Goal: Complete application form: Complete application form

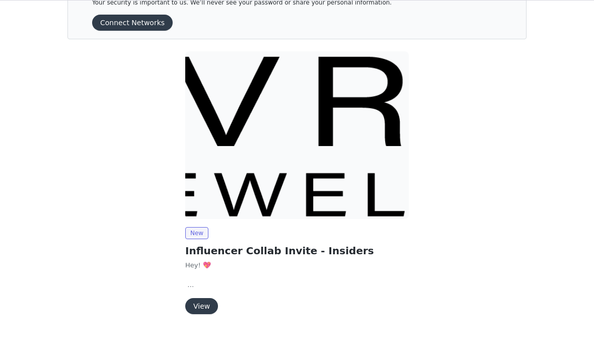
scroll to position [34, 0]
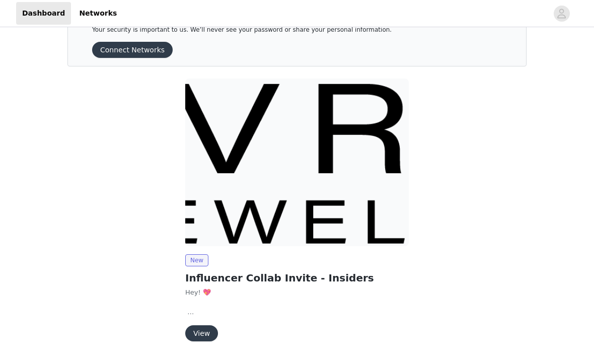
click at [207, 329] on button "View" at bounding box center [201, 333] width 33 height 16
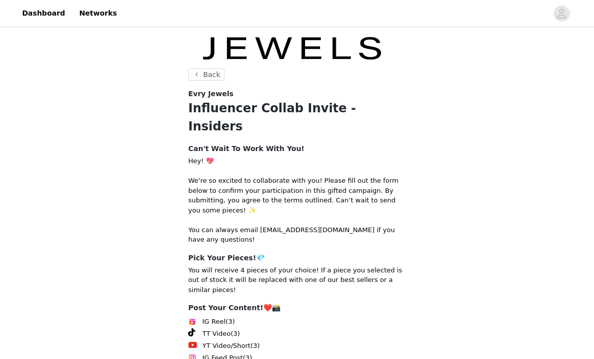
scroll to position [141, 0]
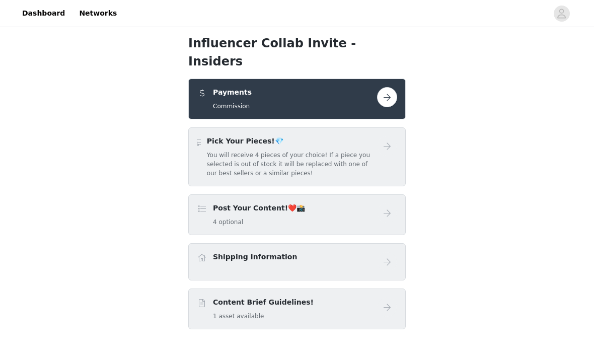
scroll to position [87, 0]
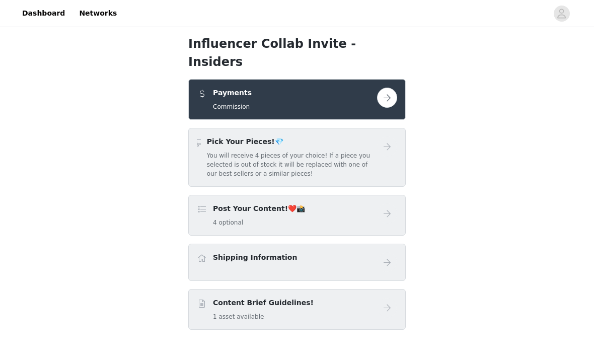
click at [386, 88] on button "button" at bounding box center [387, 98] width 20 height 20
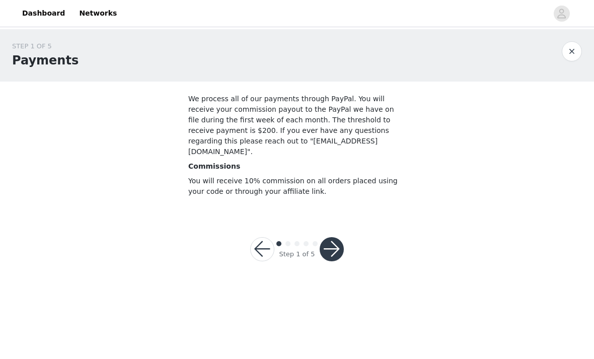
click at [340, 237] on button "button" at bounding box center [332, 249] width 24 height 24
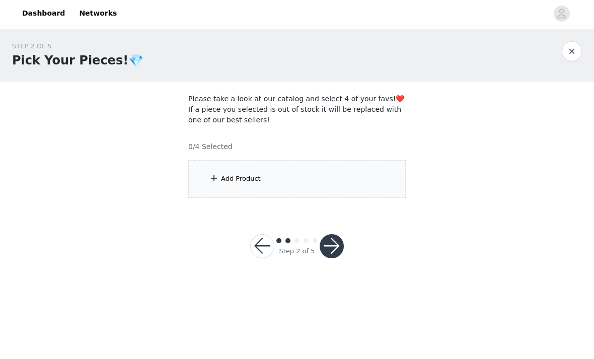
click at [347, 180] on div "Add Product" at bounding box center [297, 179] width 218 height 38
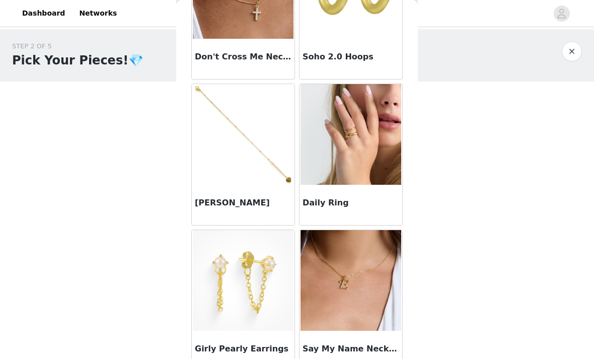
scroll to position [689, 0]
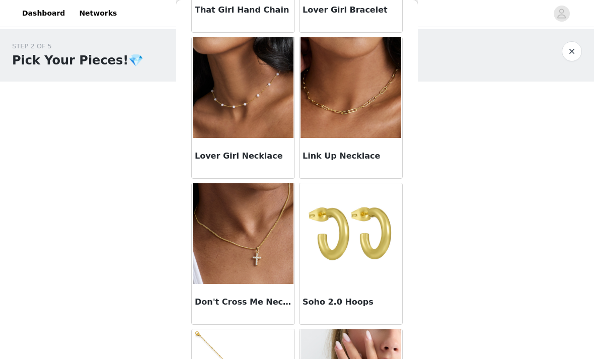
click at [371, 227] on img at bounding box center [351, 233] width 101 height 101
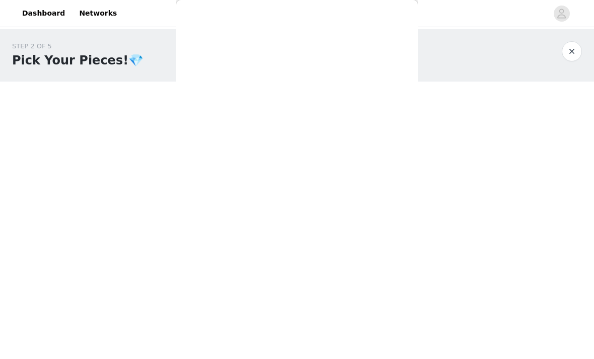
scroll to position [73, 0]
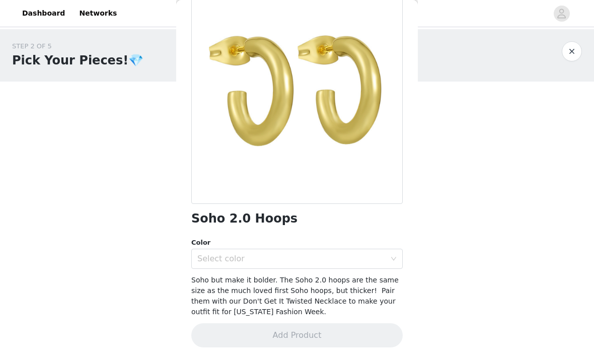
click at [393, 252] on div "Select color" at bounding box center [296, 259] width 211 height 20
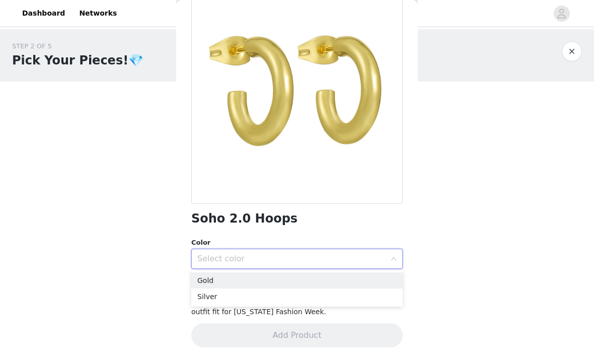
click at [272, 281] on li "Gold" at bounding box center [296, 280] width 211 height 16
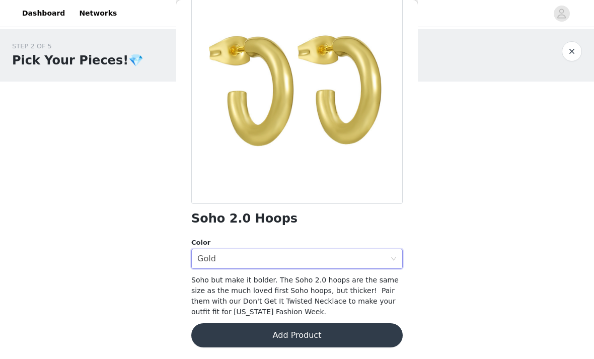
click at [329, 337] on button "Add Product" at bounding box center [296, 335] width 211 height 24
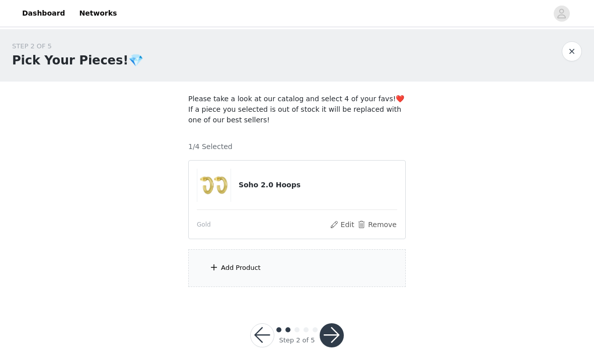
click at [329, 268] on div "Add Product" at bounding box center [297, 268] width 218 height 38
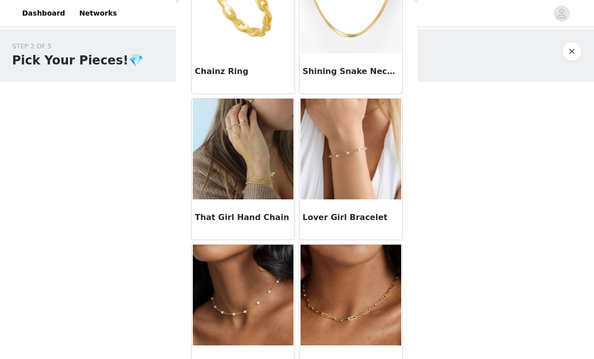
scroll to position [245, 0]
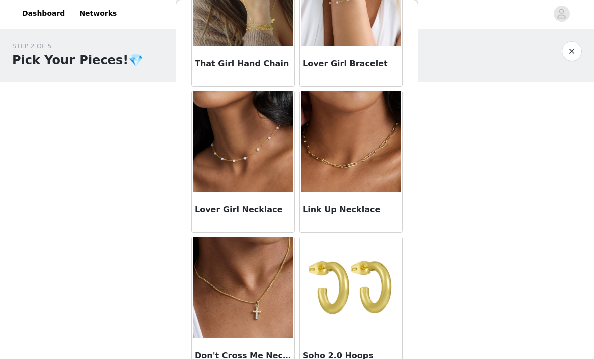
click at [247, 128] on img at bounding box center [243, 141] width 101 height 101
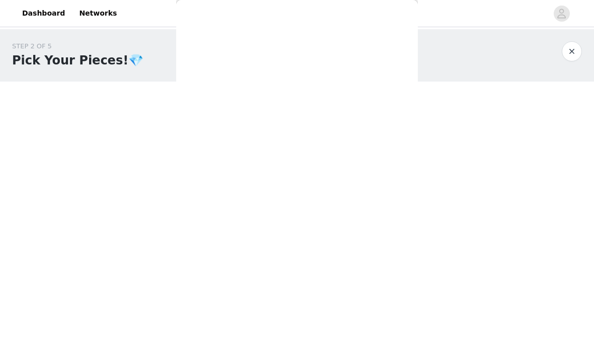
scroll to position [73, 0]
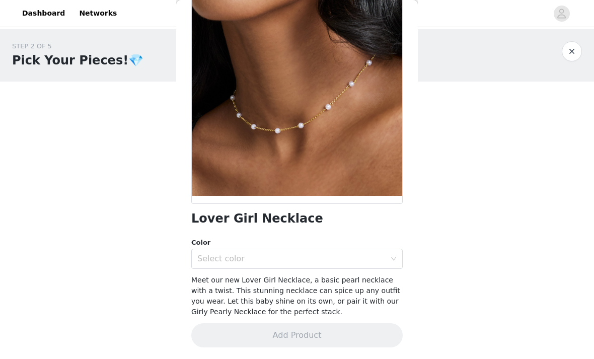
click at [390, 256] on div "Select color" at bounding box center [293, 258] width 193 height 19
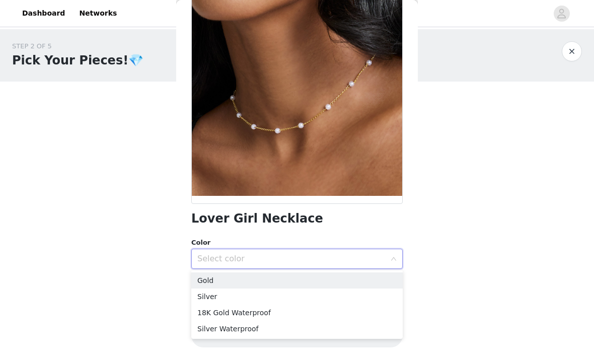
click at [267, 313] on li "18K Gold Waterproof" at bounding box center [296, 313] width 211 height 16
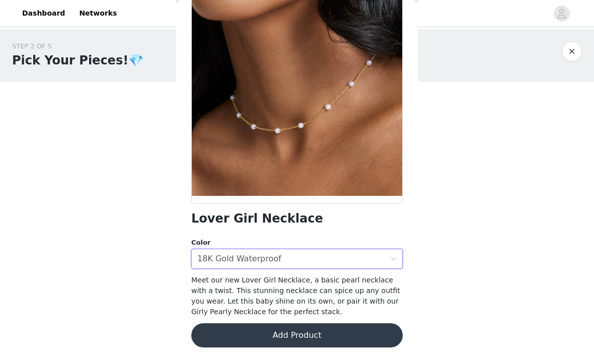
scroll to position [12, 0]
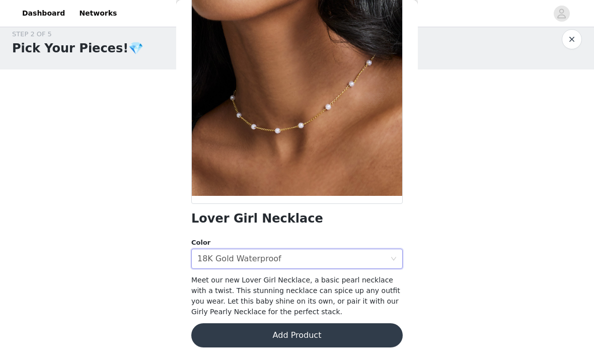
click at [356, 331] on button "Add Product" at bounding box center [296, 335] width 211 height 24
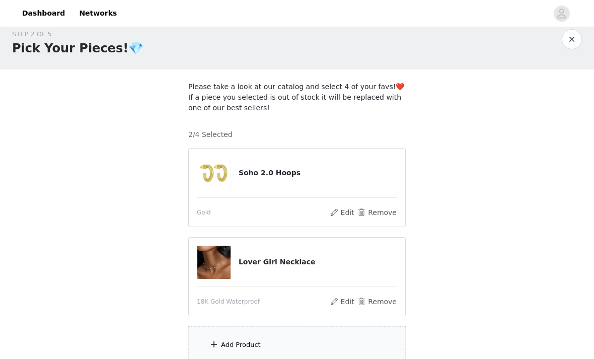
scroll to position [69, 0]
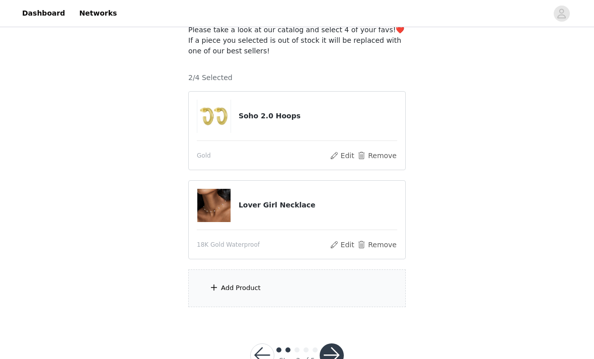
click at [324, 293] on div "Add Product" at bounding box center [297, 288] width 218 height 38
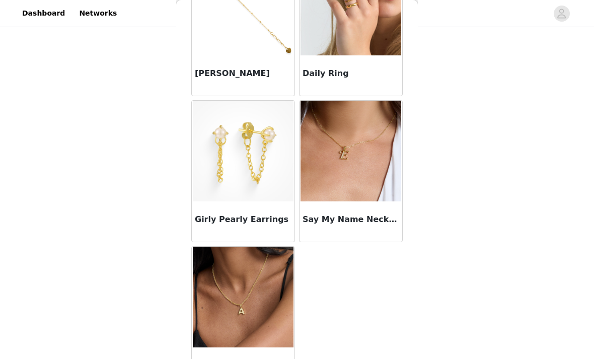
scroll to position [825, 0]
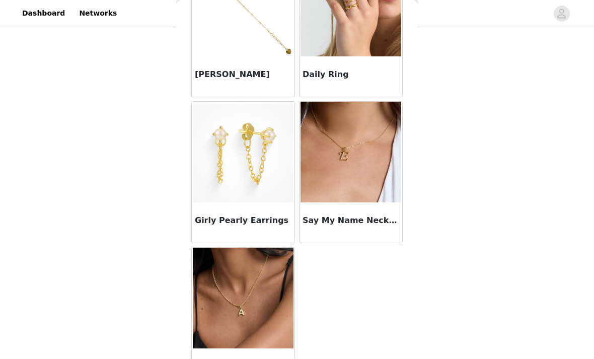
click at [260, 181] on img at bounding box center [243, 152] width 101 height 101
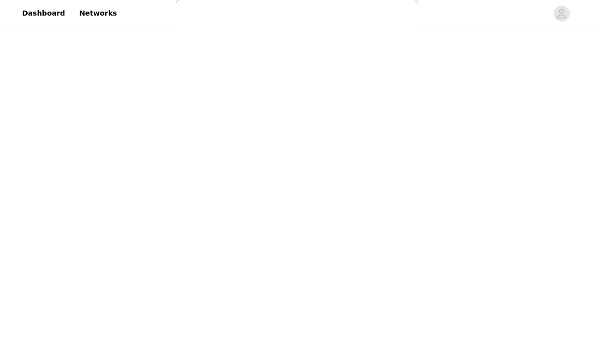
scroll to position [41, 0]
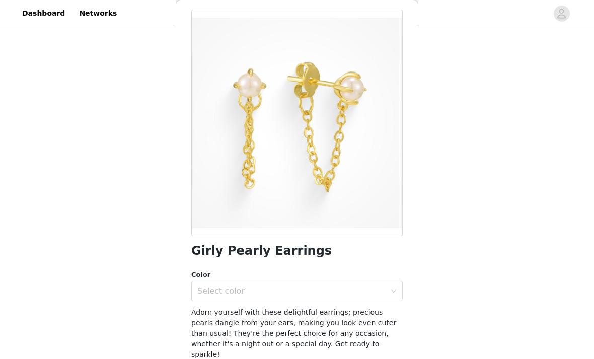
click at [348, 291] on div "Select color" at bounding box center [291, 291] width 188 height 10
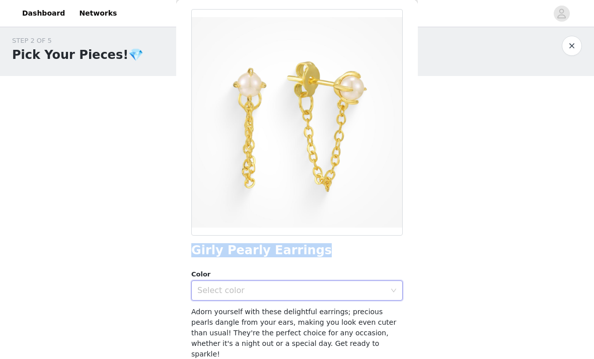
scroll to position [0, 0]
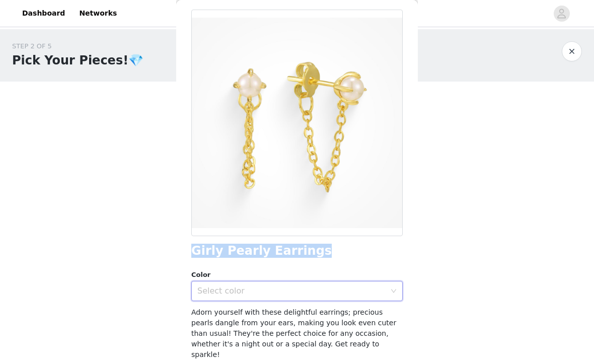
click at [477, 118] on div "STEP 2 OF 5 Pick Your Pieces!💎 Please take a look at our catalog and select 4 o…" at bounding box center [297, 208] width 594 height 359
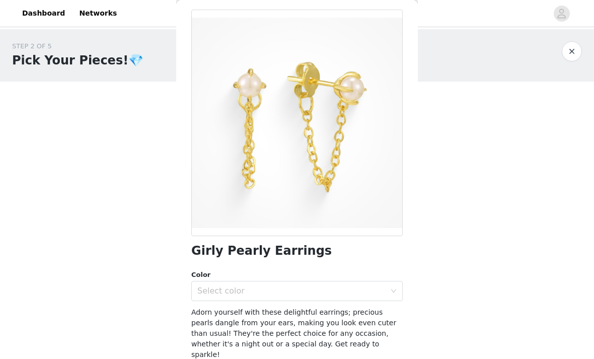
click at [366, 287] on div "Select color" at bounding box center [291, 291] width 188 height 10
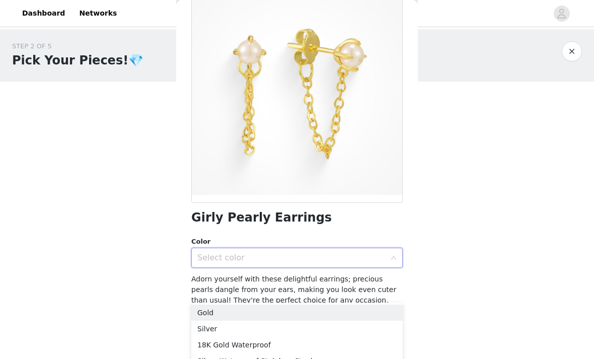
scroll to position [73, 0]
click at [302, 343] on li "18K Gold Waterproof" at bounding box center [296, 345] width 211 height 16
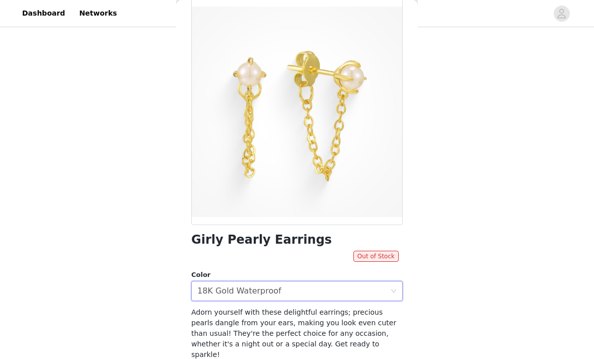
scroll to position [69, 0]
click at [382, 287] on div "Select color 18K Gold Waterproof" at bounding box center [293, 290] width 193 height 19
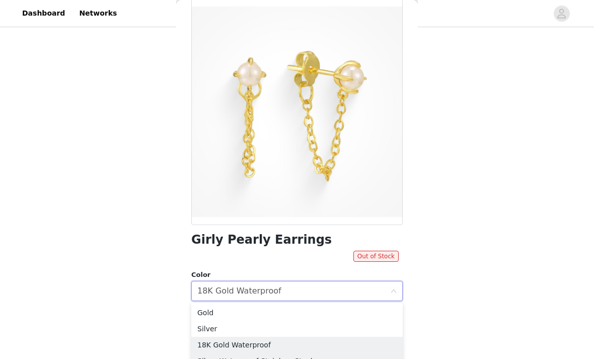
click at [313, 358] on li "Silver Waterproof Stainless Steel" at bounding box center [296, 361] width 211 height 16
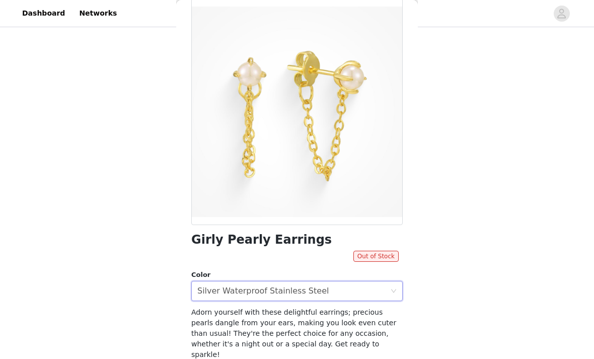
click at [393, 291] on icon "icon: close-circle" at bounding box center [394, 291] width 6 height 6
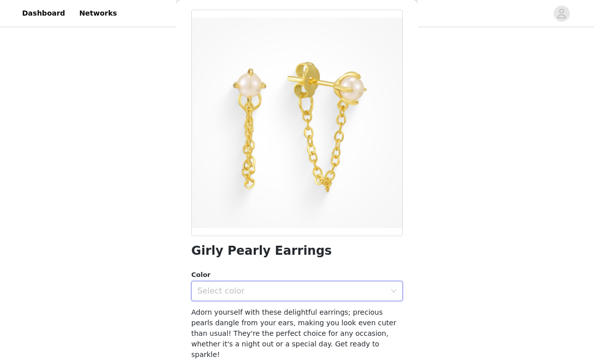
click at [384, 291] on div "Select color" at bounding box center [291, 291] width 188 height 10
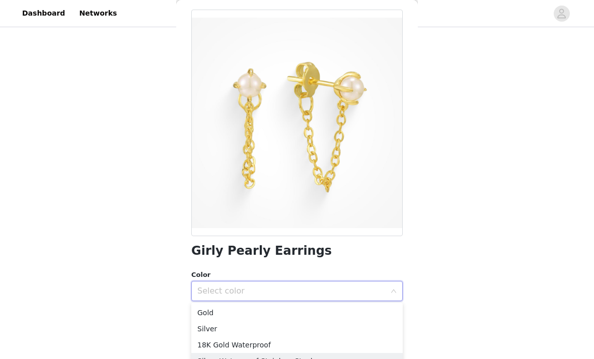
click at [317, 356] on li "Silver Waterproof Stainless Steel" at bounding box center [296, 361] width 211 height 16
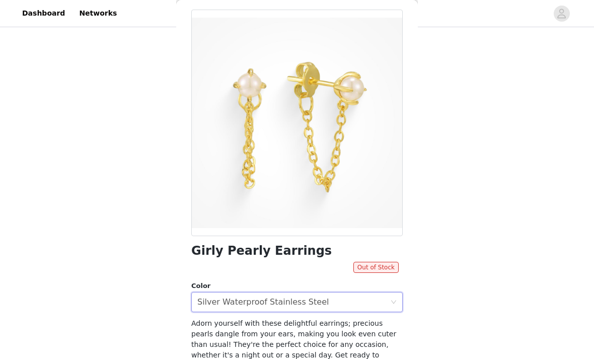
click at [390, 307] on div "Select color Silver Waterproof Stainless Steel" at bounding box center [293, 302] width 193 height 19
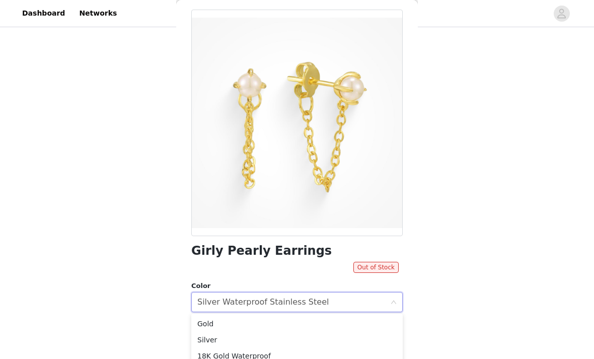
click at [392, 303] on icon "icon: close-circle" at bounding box center [394, 302] width 6 height 6
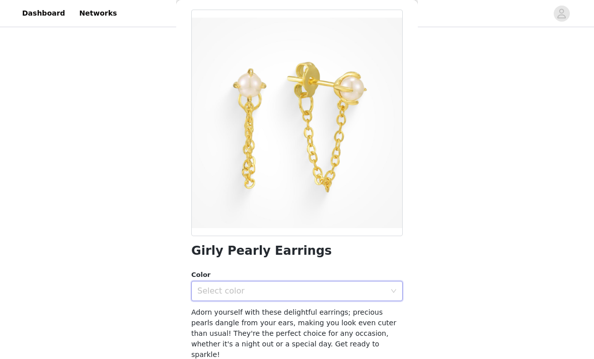
click at [385, 294] on div "Select color" at bounding box center [291, 291] width 188 height 10
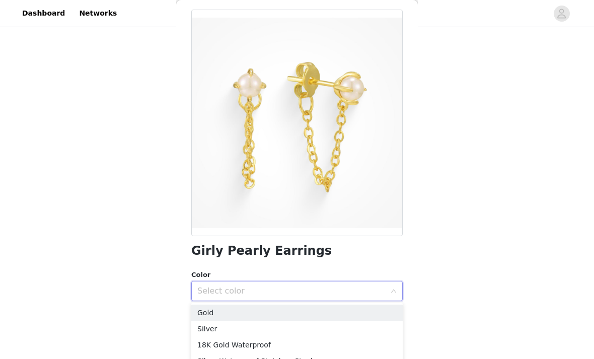
click at [214, 315] on li "Gold" at bounding box center [296, 313] width 211 height 16
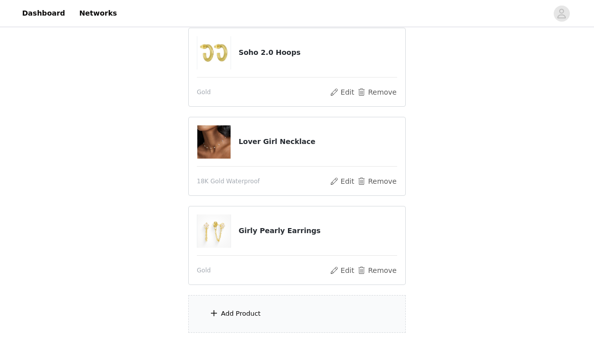
scroll to position [132, 0]
click at [277, 60] on div "Soho 2.0 Hoops" at bounding box center [297, 53] width 200 height 33
click at [210, 87] on div "Gold Edit Remove" at bounding box center [297, 93] width 200 height 12
click at [258, 54] on h4 "Soho 2.0 Hoops" at bounding box center [318, 53] width 159 height 11
click at [342, 89] on button "Edit" at bounding box center [342, 93] width 26 height 12
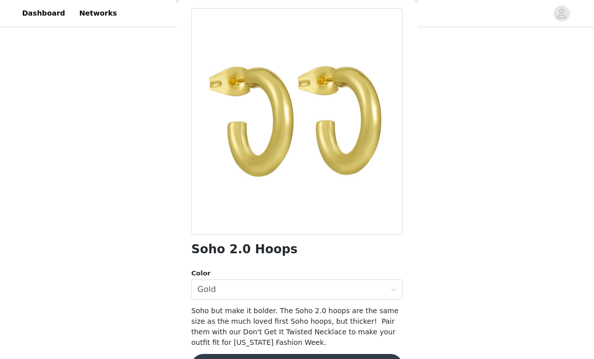
scroll to position [41, 0]
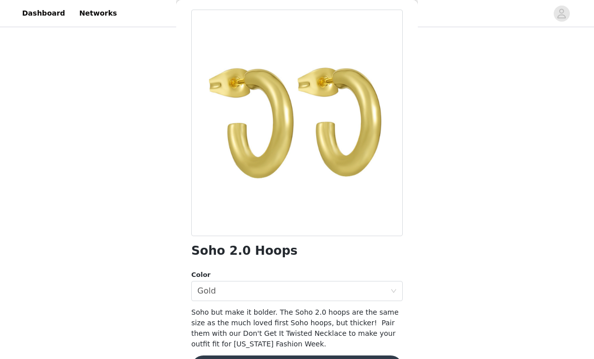
click at [383, 295] on div "Select color Gold" at bounding box center [293, 290] width 193 height 19
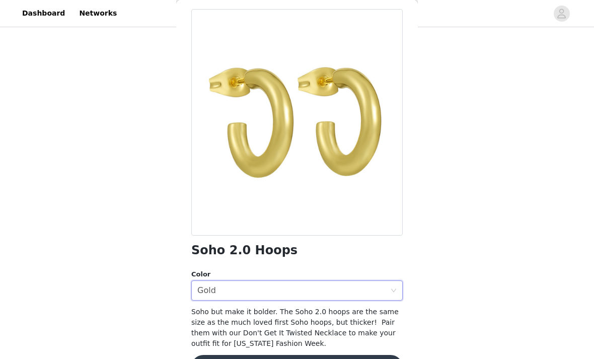
scroll to position [119, 0]
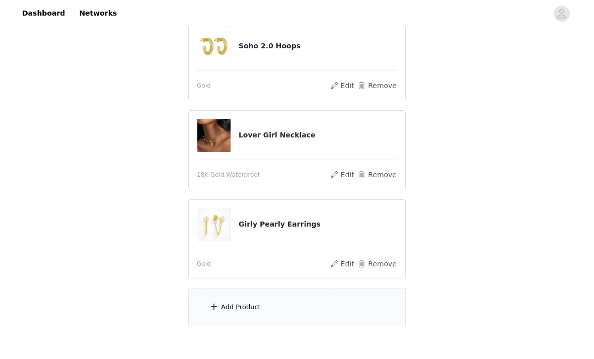
click at [252, 310] on div "Add Product" at bounding box center [241, 308] width 40 height 10
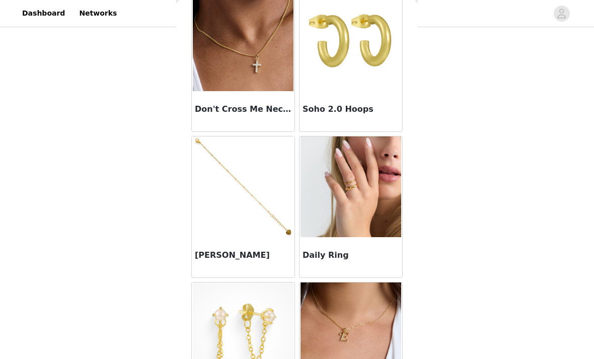
scroll to position [597, 0]
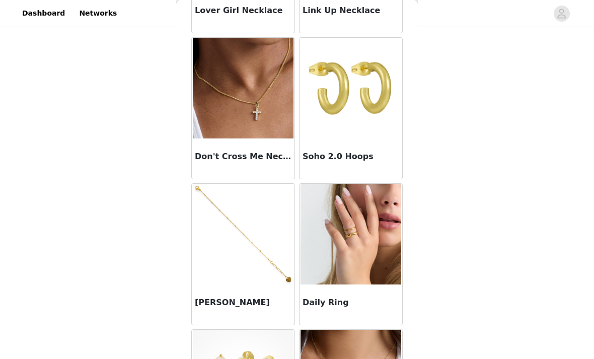
click at [256, 116] on img at bounding box center [243, 88] width 101 height 101
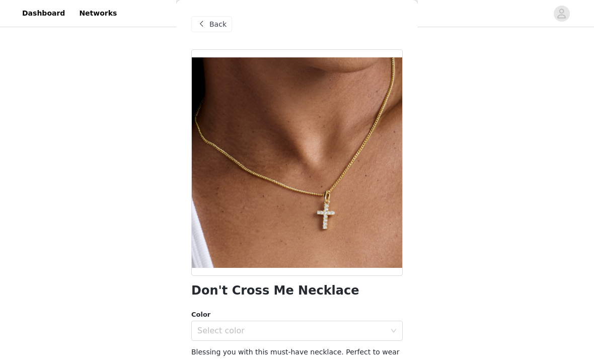
scroll to position [21, 0]
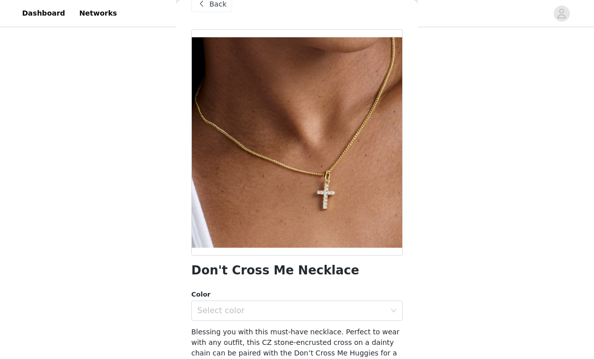
click at [233, 312] on div "Select color" at bounding box center [291, 311] width 188 height 10
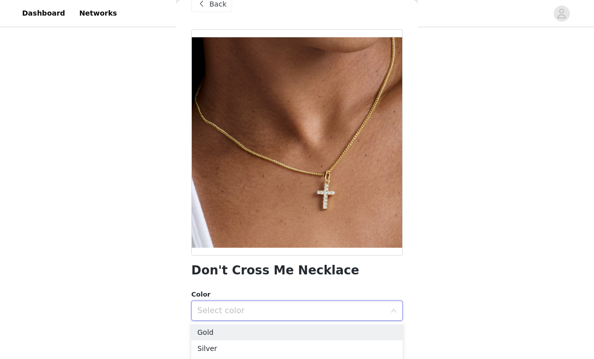
click at [232, 308] on div "Select color" at bounding box center [291, 311] width 188 height 10
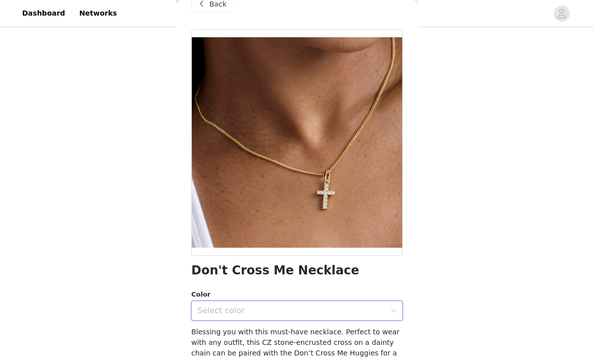
click at [270, 303] on div "Select color" at bounding box center [293, 310] width 193 height 19
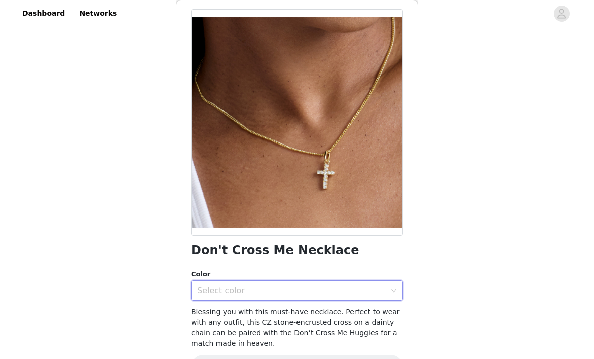
scroll to position [41, 0]
click at [377, 288] on div "Select color" at bounding box center [291, 291] width 188 height 10
click at [106, 197] on div "STEP 2 OF 5 Pick Your Pieces!💎 Please take a look at our catalog and select 4 o…" at bounding box center [297, 123] width 594 height 448
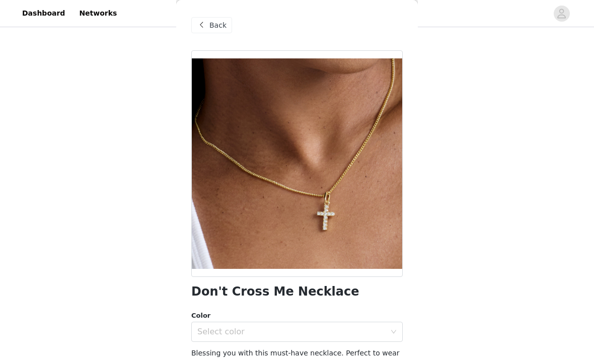
scroll to position [0, 0]
click at [221, 25] on span "Back" at bounding box center [217, 25] width 17 height 11
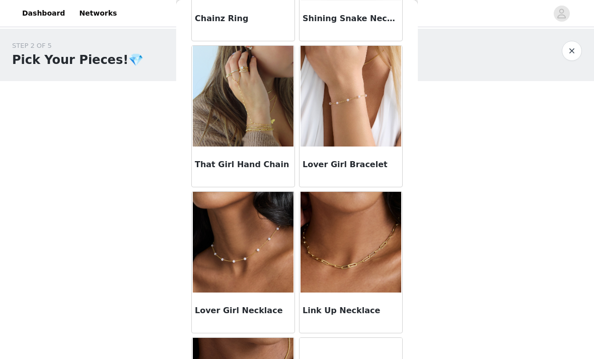
scroll to position [277, 0]
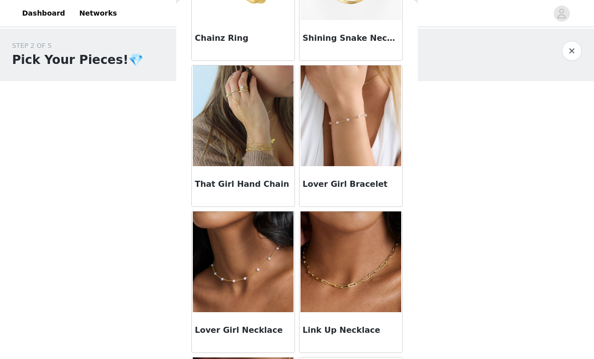
click at [355, 129] on img at bounding box center [351, 115] width 101 height 101
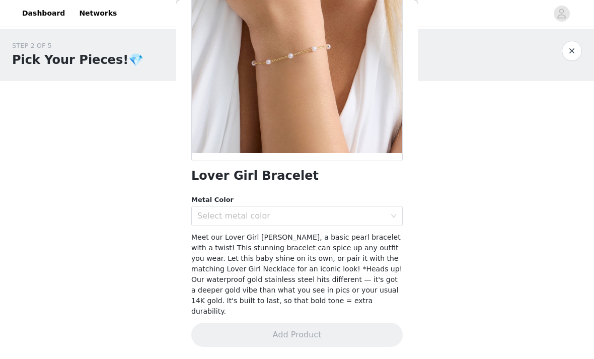
scroll to position [105, 0]
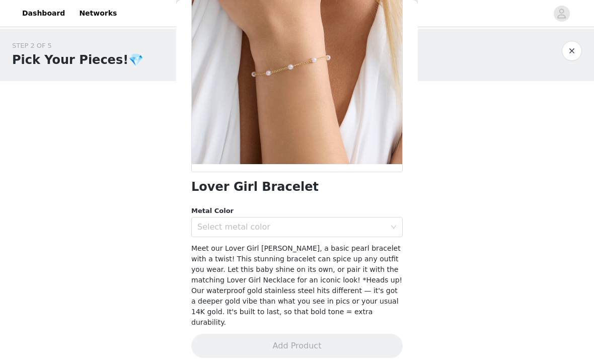
click at [344, 227] on div "Select metal color" at bounding box center [291, 227] width 188 height 10
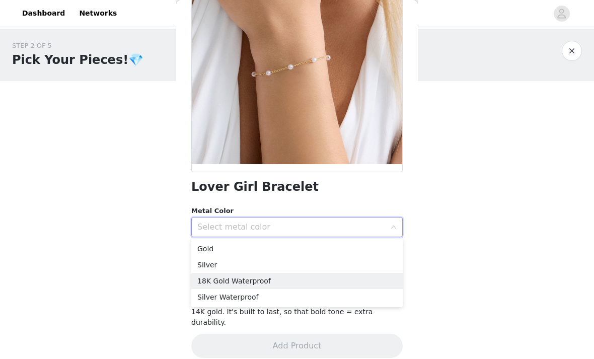
click at [275, 279] on li "18K Gold Waterproof" at bounding box center [296, 281] width 211 height 16
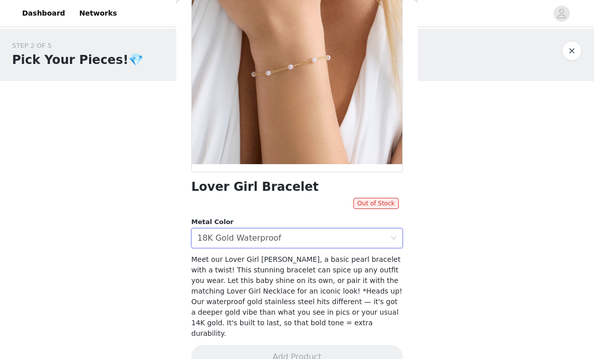
click at [332, 242] on div "Select metal color 18K Gold Waterproof" at bounding box center [293, 238] width 193 height 19
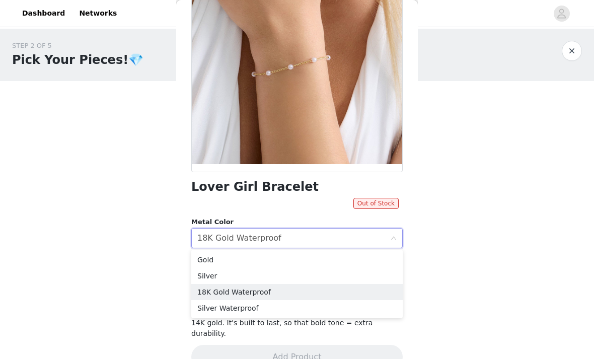
click at [295, 310] on li "Silver Waterproof" at bounding box center [296, 308] width 211 height 16
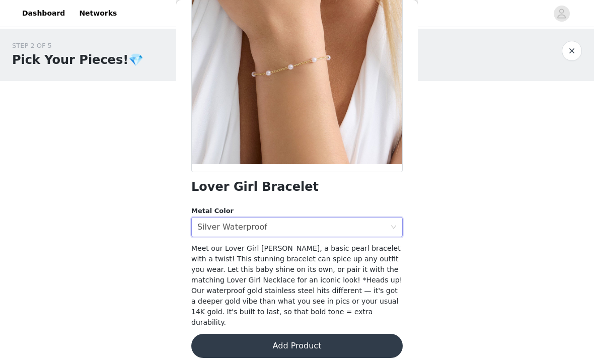
click at [327, 334] on button "Add Product" at bounding box center [296, 346] width 211 height 24
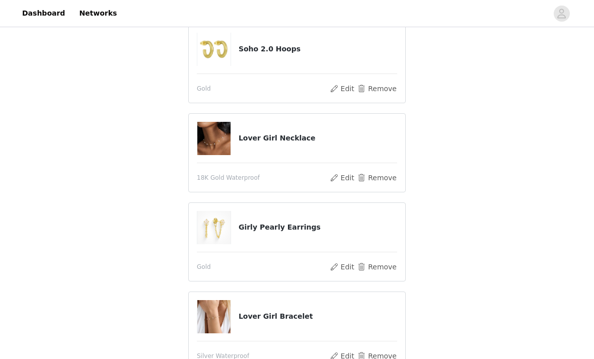
scroll to position [182, 0]
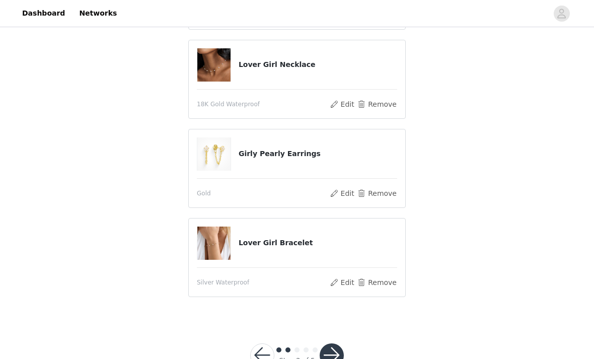
click at [335, 350] on button "button" at bounding box center [332, 355] width 24 height 24
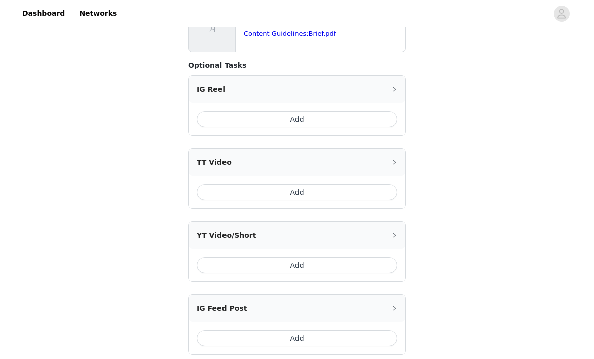
click at [365, 185] on button "Add" at bounding box center [297, 193] width 200 height 16
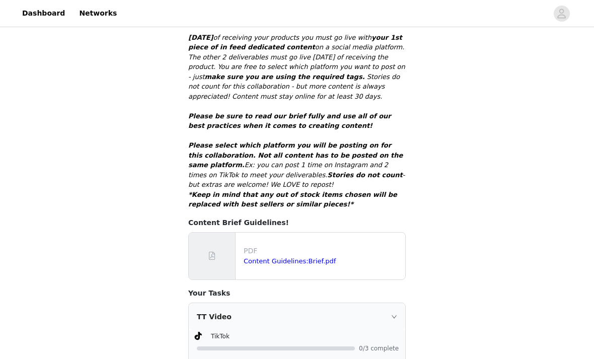
scroll to position [217, 0]
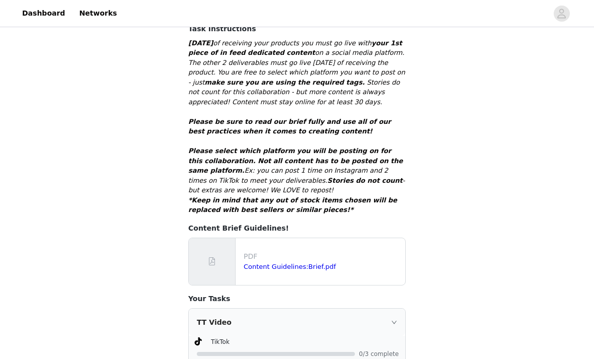
click at [320, 263] on link "Content Guidelines:Brief.pdf" at bounding box center [290, 267] width 92 height 8
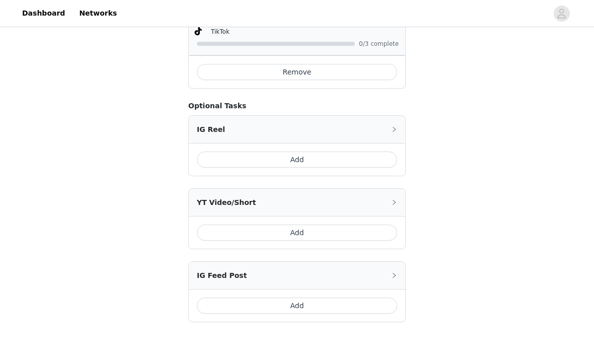
scroll to position [539, 0]
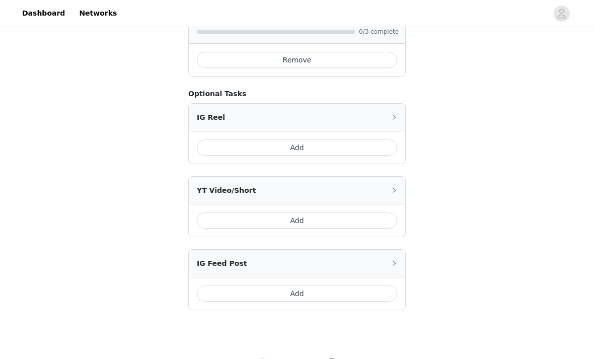
click at [321, 285] on button "Add" at bounding box center [297, 293] width 200 height 16
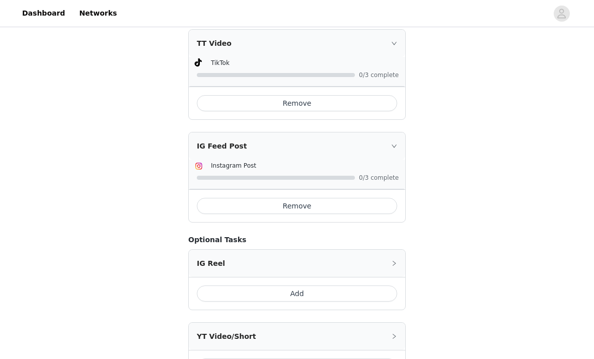
scroll to position [569, 0]
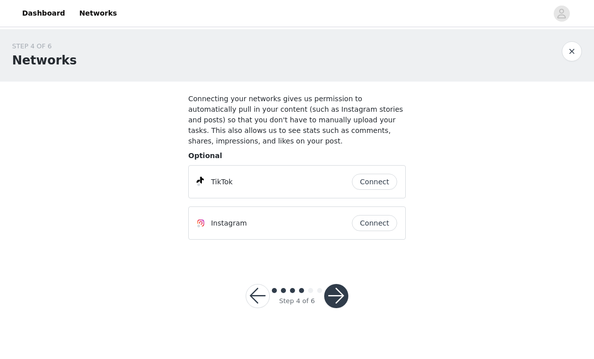
click at [375, 181] on button "Connect" at bounding box center [374, 182] width 45 height 16
click at [342, 297] on button "button" at bounding box center [336, 296] width 24 height 24
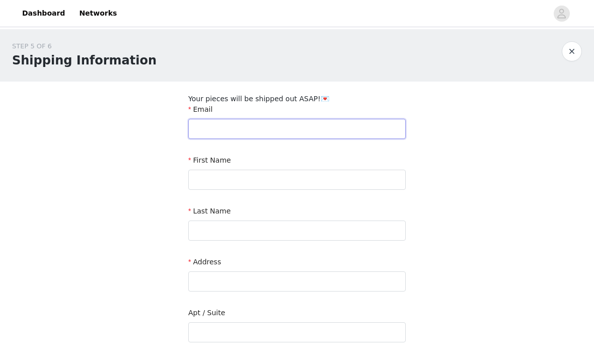
click at [366, 124] on input "text" at bounding box center [297, 129] width 218 height 20
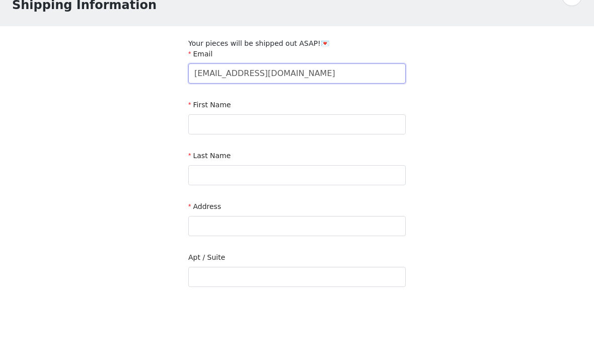
type input "[EMAIL_ADDRESS][DOMAIN_NAME]"
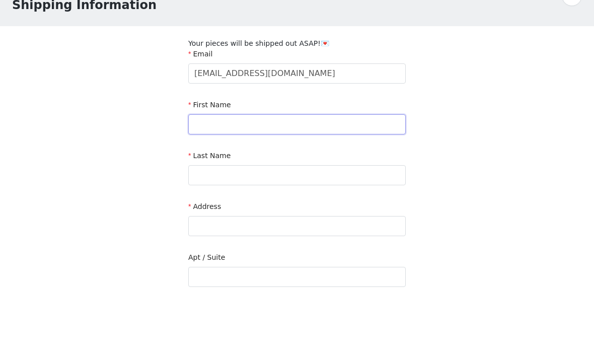
click at [363, 170] on input "text" at bounding box center [297, 180] width 218 height 20
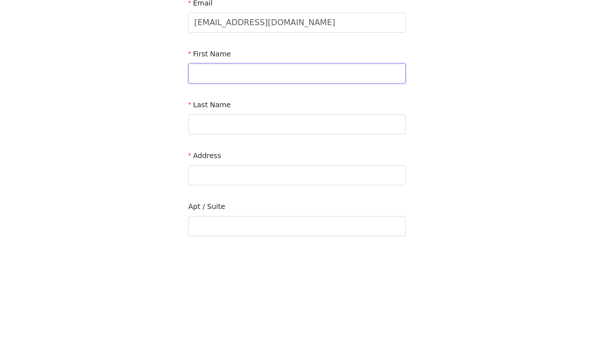
type input "[PERSON_NAME]"
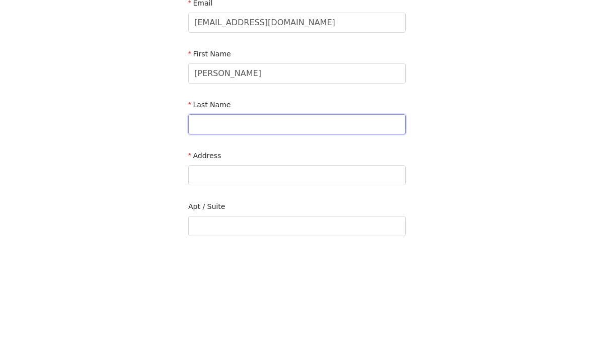
type input "Stonham"
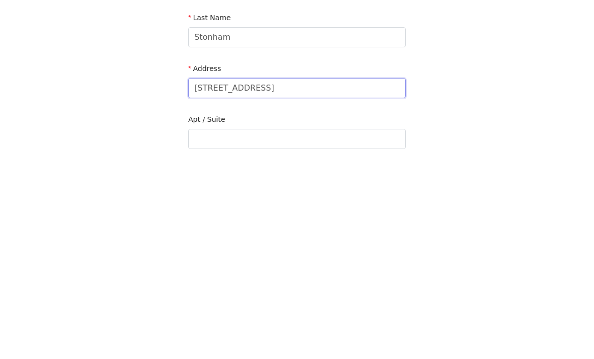
type input "[STREET_ADDRESS]"
click at [360, 322] on input "text" at bounding box center [297, 332] width 218 height 20
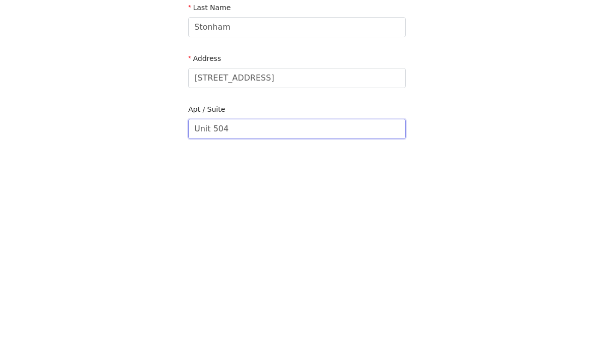
scroll to position [44, 0]
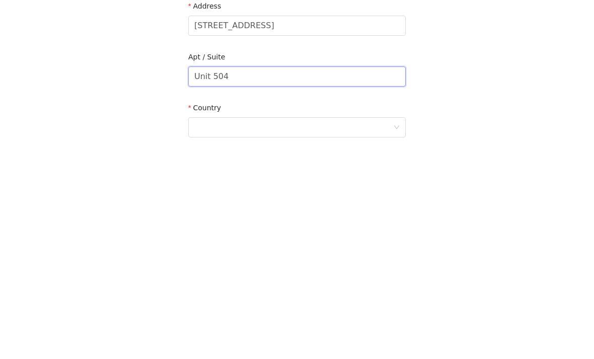
type input "Unit 504"
click at [334, 329] on div at bounding box center [293, 338] width 199 height 19
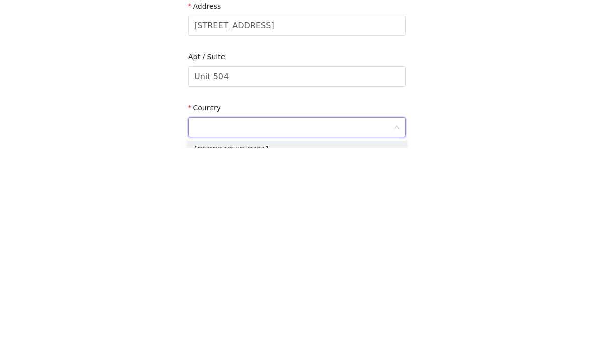
click at [298, 352] on li "[GEOGRAPHIC_DATA]" at bounding box center [297, 360] width 218 height 16
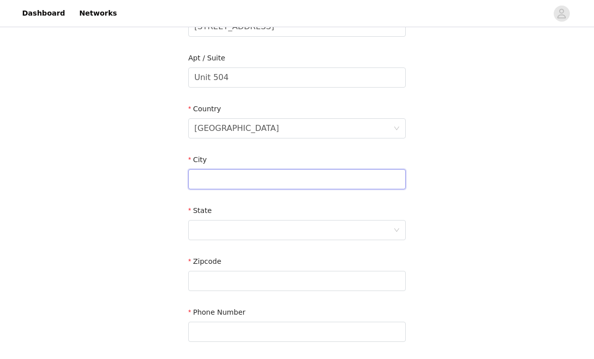
click at [292, 179] on input "text" at bounding box center [297, 179] width 218 height 20
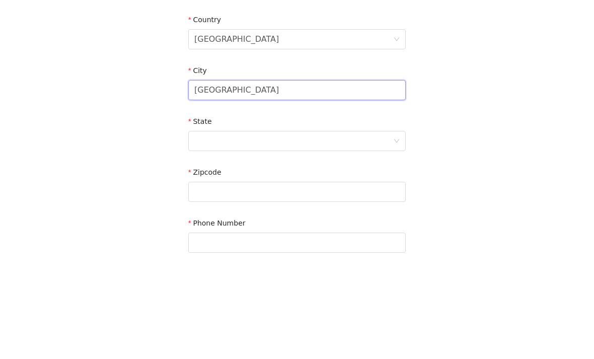
type input "[GEOGRAPHIC_DATA]"
click at [370, 221] on div at bounding box center [293, 230] width 199 height 19
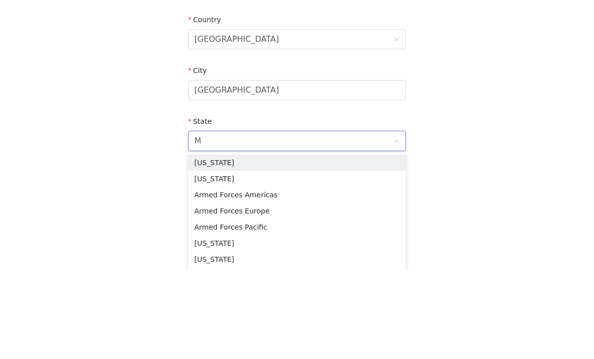
type input "MS"
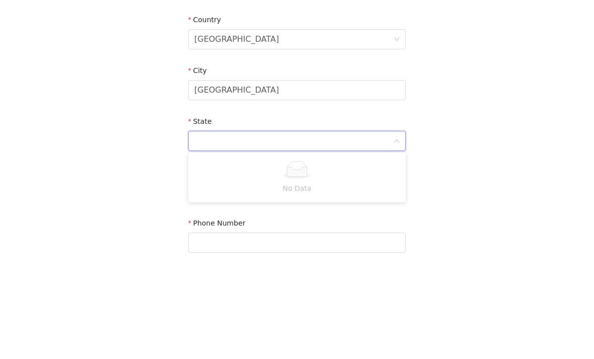
scroll to position [306, 0]
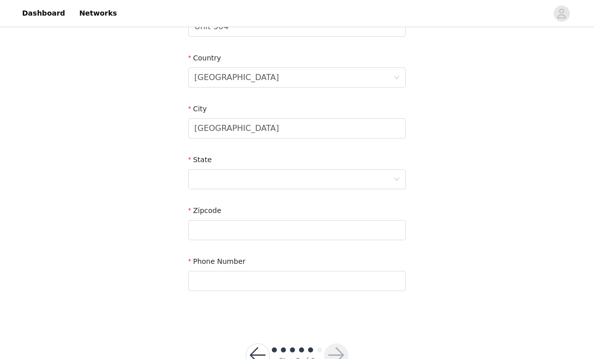
click at [359, 181] on div at bounding box center [293, 179] width 199 height 19
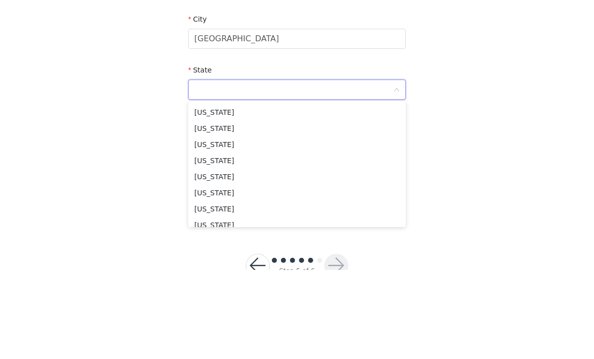
scroll to position [452, 0]
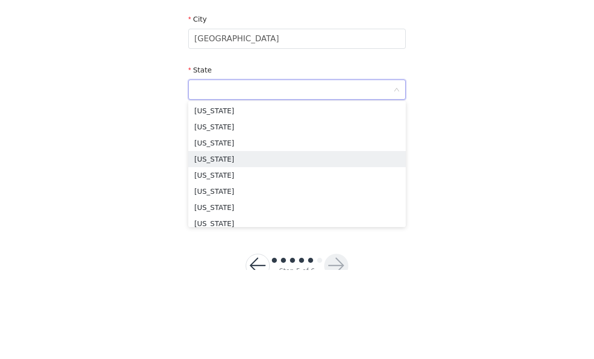
click at [250, 241] on li "[US_STATE]" at bounding box center [297, 249] width 218 height 16
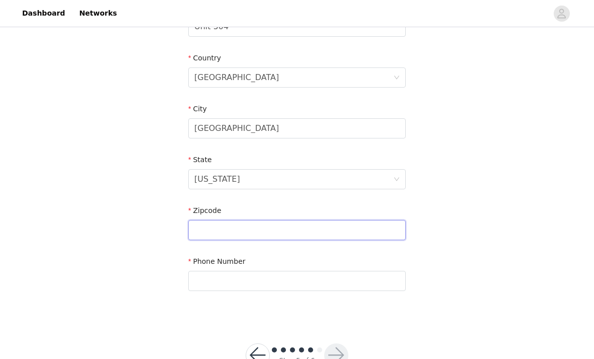
click at [332, 237] on input "text" at bounding box center [297, 230] width 218 height 20
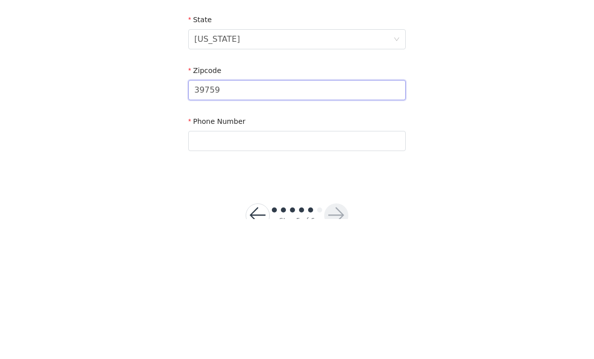
type input "39759"
click at [528, 130] on div "STEP 5 OF 6 Shipping Information Your pieces will be shipped out ASAP!💌 Email […" at bounding box center [297, 22] width 594 height 596
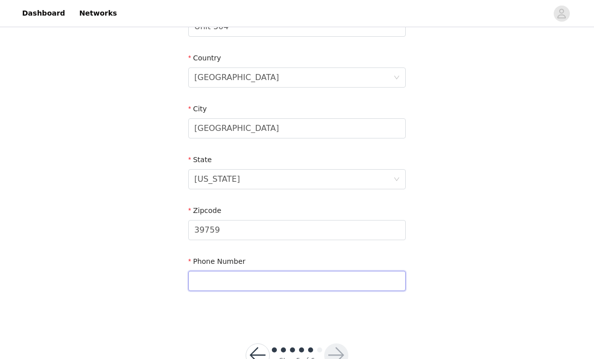
click at [309, 283] on input "text" at bounding box center [297, 281] width 218 height 20
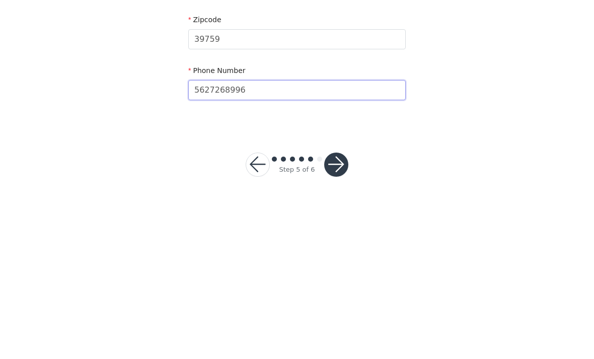
type input "5627268996"
click at [456, 129] on div "STEP 5 OF 6 Shipping Information Your pieces will be shipped out ASAP!💌 Email […" at bounding box center [297, 47] width 594 height 668
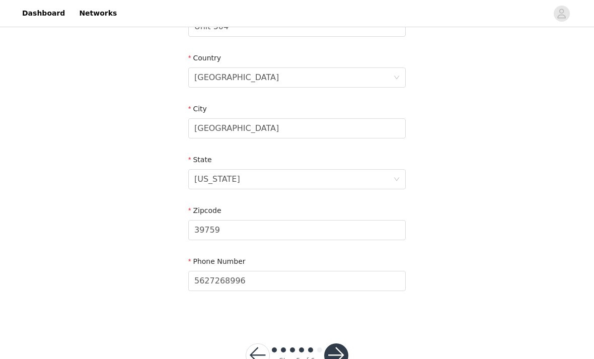
click at [333, 355] on button "button" at bounding box center [336, 355] width 24 height 24
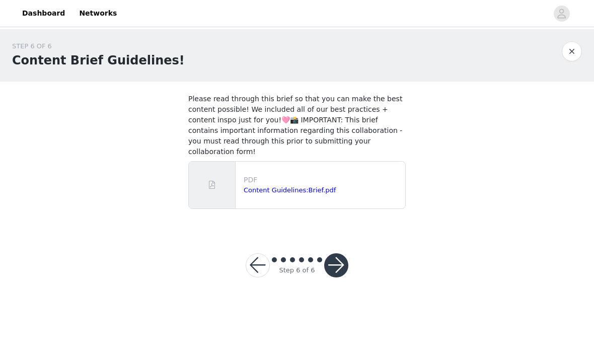
click at [336, 259] on button "button" at bounding box center [336, 265] width 24 height 24
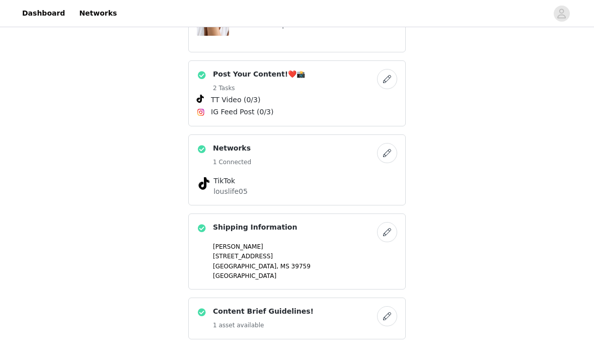
scroll to position [381, 0]
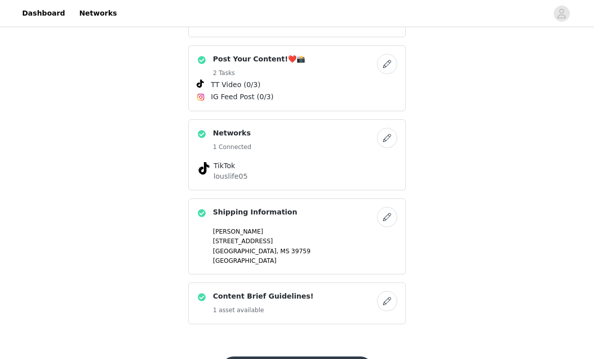
click at [389, 128] on button "button" at bounding box center [387, 138] width 20 height 20
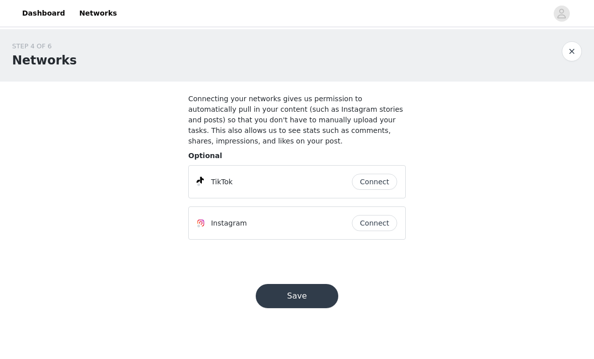
click at [378, 221] on button "Connect" at bounding box center [374, 223] width 45 height 16
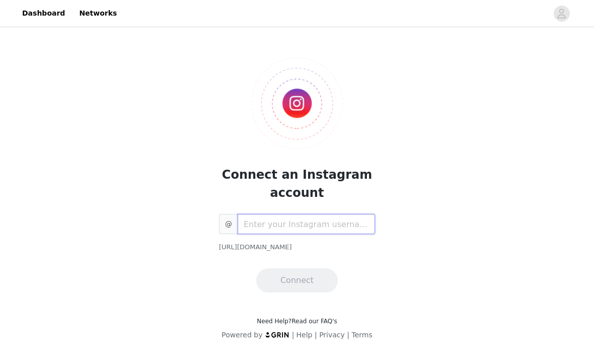
click at [323, 224] on input "text" at bounding box center [306, 224] width 137 height 20
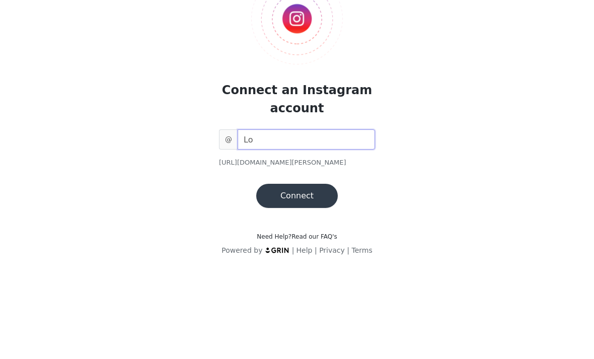
type input "L"
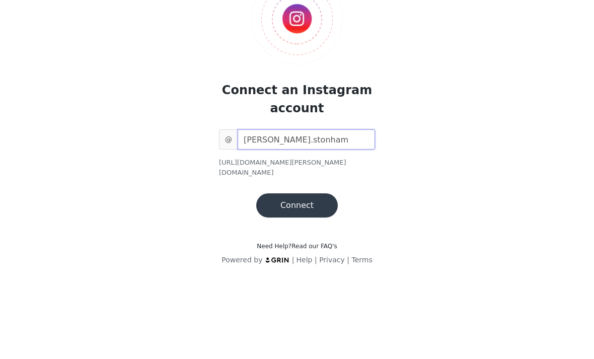
type input "[PERSON_NAME].stonham"
click at [501, 97] on div "Connect an Instagram account @ [PERSON_NAME].stonham [URL][DOMAIN_NAME][PERSON_…" at bounding box center [297, 195] width 594 height 333
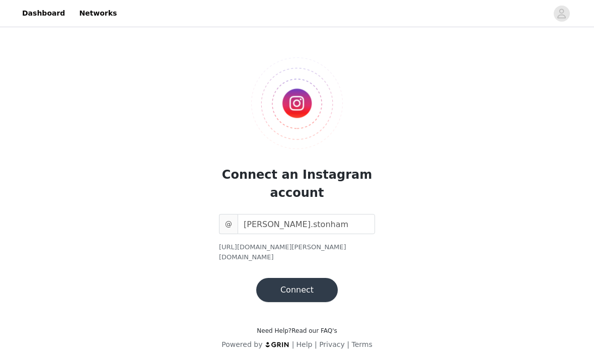
click at [298, 279] on button "Connect" at bounding box center [297, 290] width 82 height 24
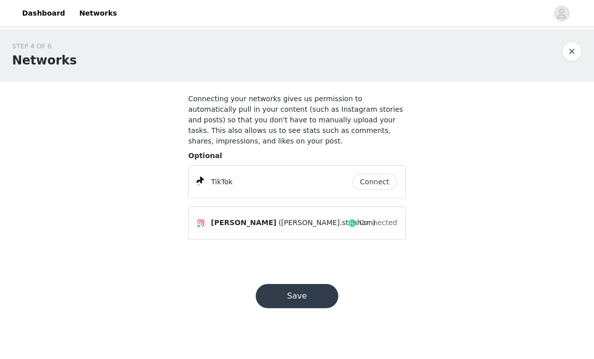
click at [309, 298] on button "Save" at bounding box center [297, 296] width 83 height 24
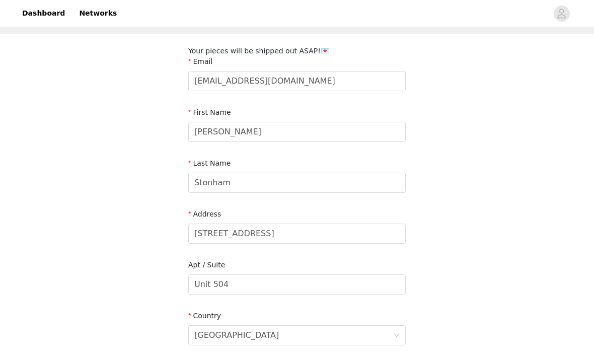
scroll to position [338, 0]
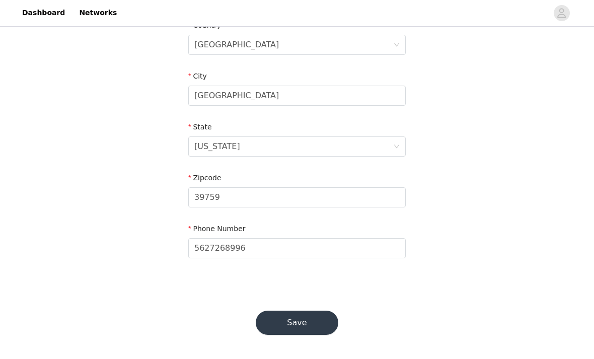
click at [305, 316] on button "Save" at bounding box center [297, 323] width 83 height 24
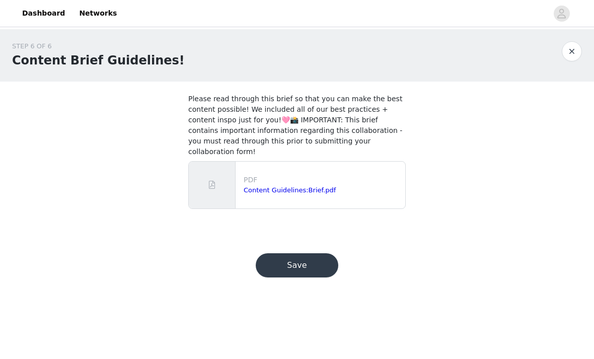
click at [309, 259] on button "Save" at bounding box center [297, 265] width 83 height 24
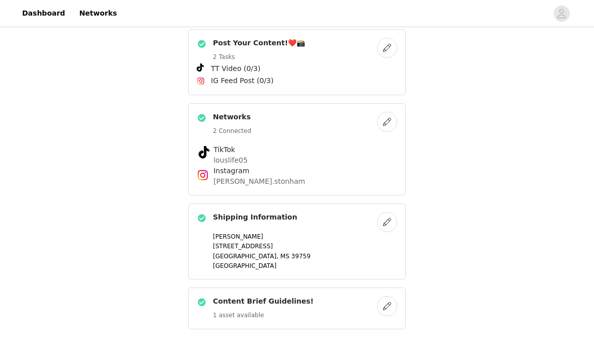
scroll to position [402, 0]
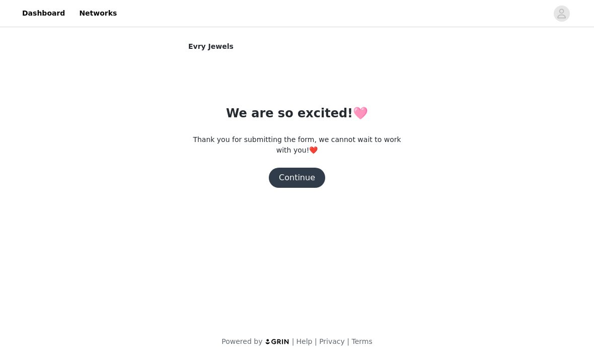
click at [306, 180] on button "Continue" at bounding box center [297, 178] width 56 height 20
